Goal: Book appointment/travel/reservation

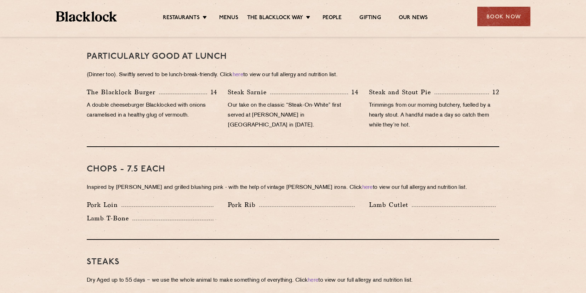
scroll to position [455, 0]
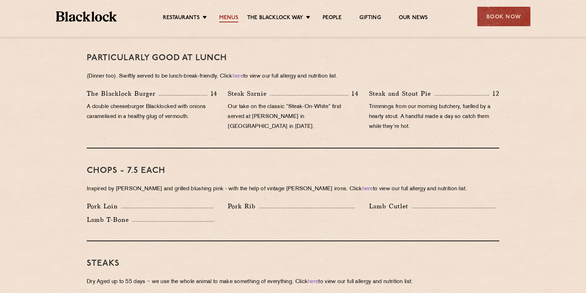
click at [229, 18] on link "Menus" at bounding box center [228, 19] width 19 height 8
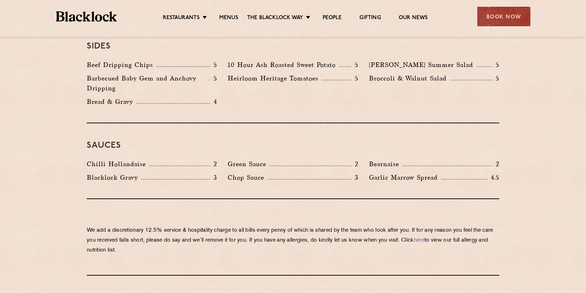
scroll to position [1234, 0]
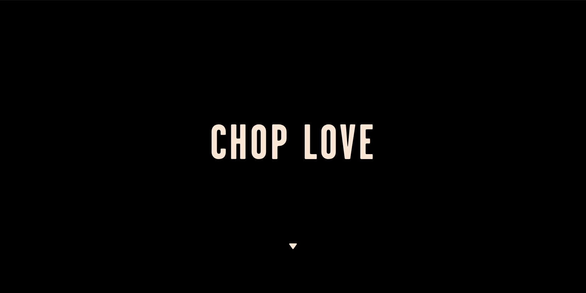
click at [291, 244] on img at bounding box center [293, 246] width 9 height 6
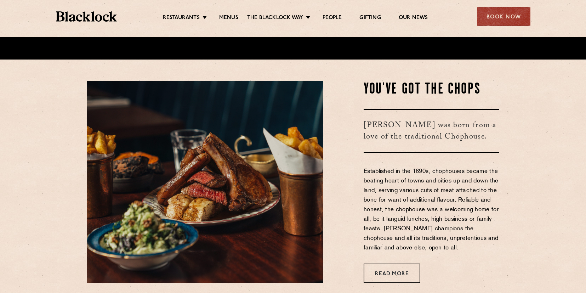
scroll to position [235, 0]
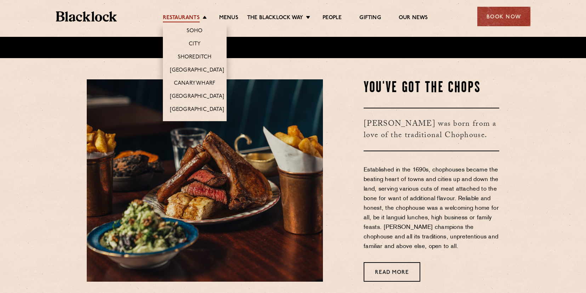
click at [192, 19] on link "Restaurants" at bounding box center [181, 19] width 37 height 8
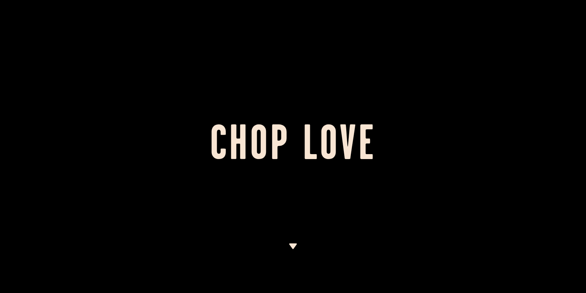
click at [288, 244] on div at bounding box center [293, 146] width 586 height 293
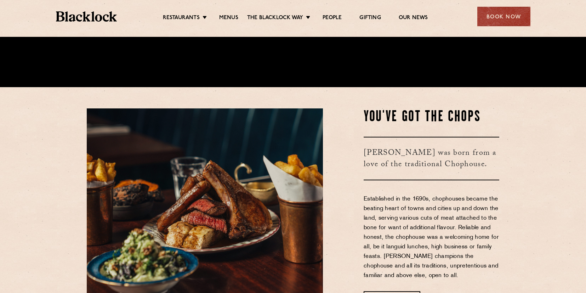
scroll to position [283, 0]
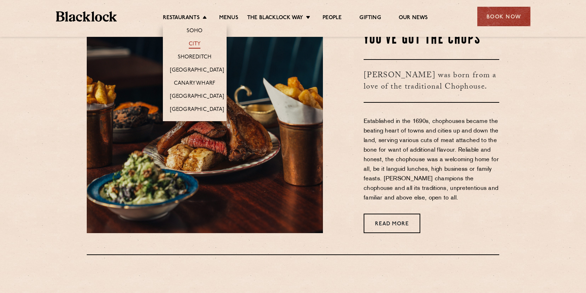
click at [192, 42] on link "City" at bounding box center [195, 45] width 12 height 8
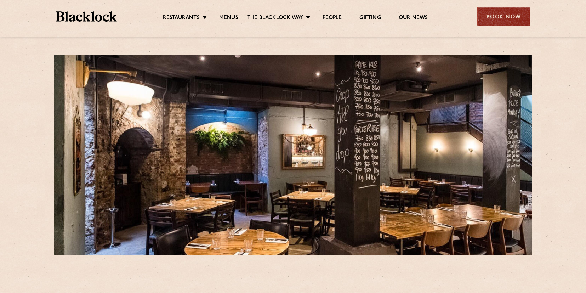
click at [496, 19] on div "Book Now" at bounding box center [503, 16] width 53 height 19
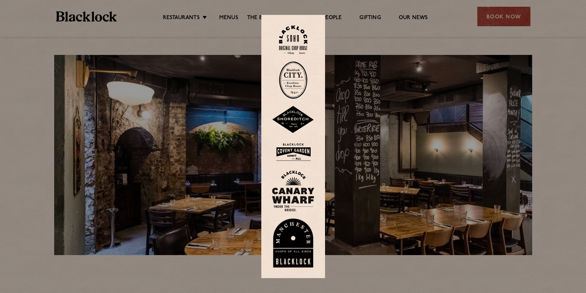
click at [289, 79] on img at bounding box center [293, 80] width 28 height 38
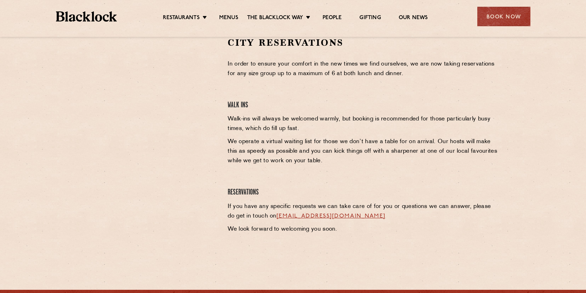
scroll to position [248, 0]
